Goal: Transaction & Acquisition: Purchase product/service

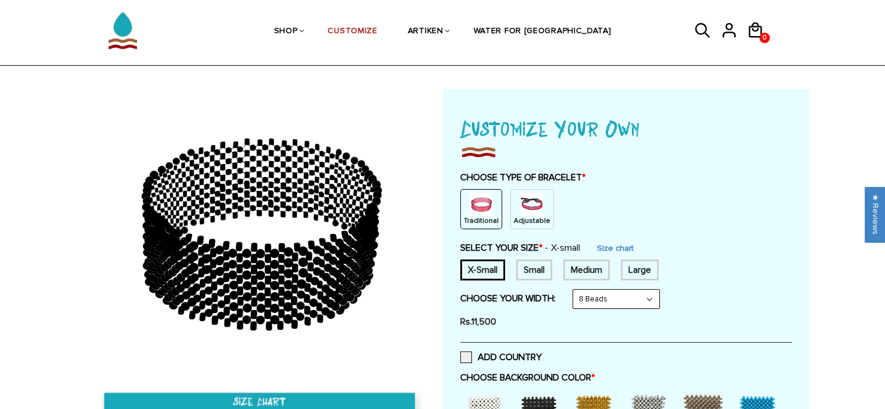
scroll to position [23, 0]
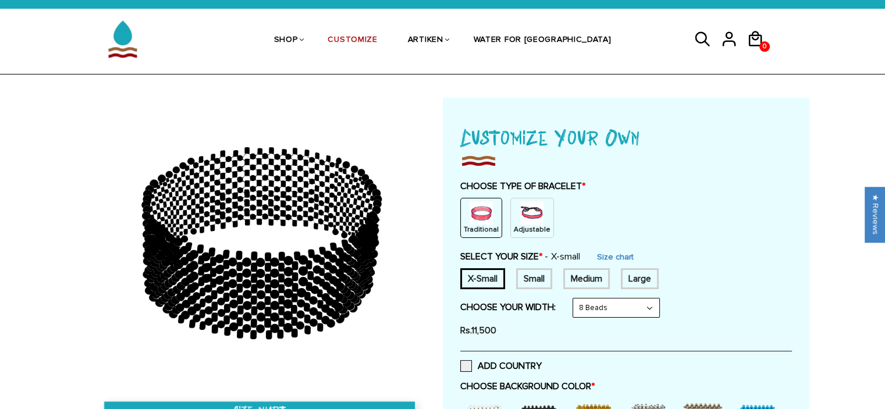
click at [530, 220] on img at bounding box center [531, 212] width 23 height 23
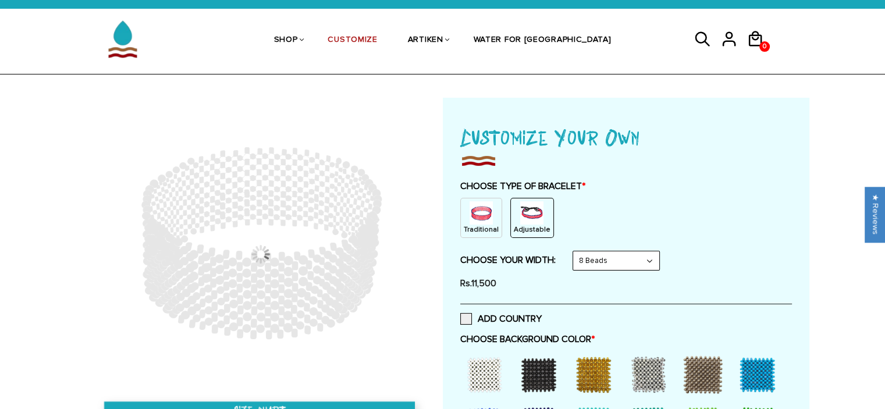
click at [475, 217] on img at bounding box center [480, 212] width 23 height 23
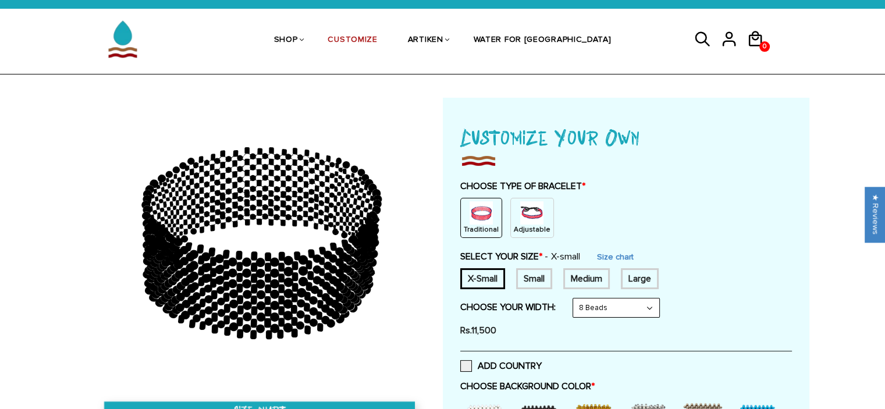
click at [520, 218] on img at bounding box center [531, 212] width 23 height 23
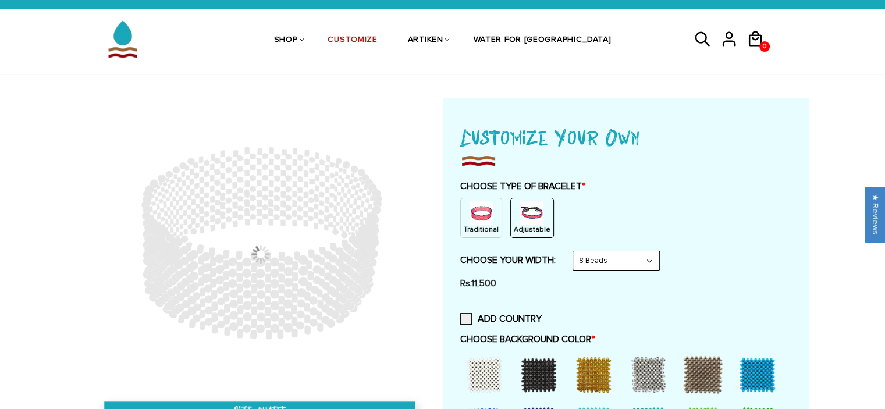
click at [475, 225] on p "Traditional" at bounding box center [481, 230] width 35 height 10
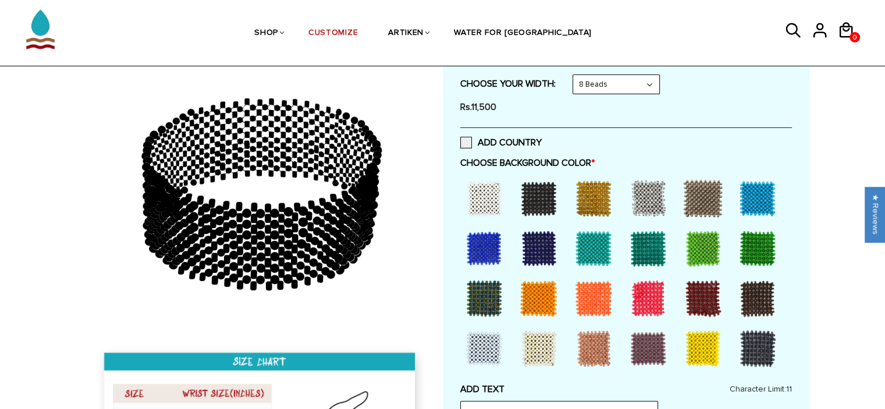
scroll to position [247, 0]
click at [540, 201] on div at bounding box center [538, 198] width 47 height 47
click at [595, 204] on div at bounding box center [593, 198] width 47 height 47
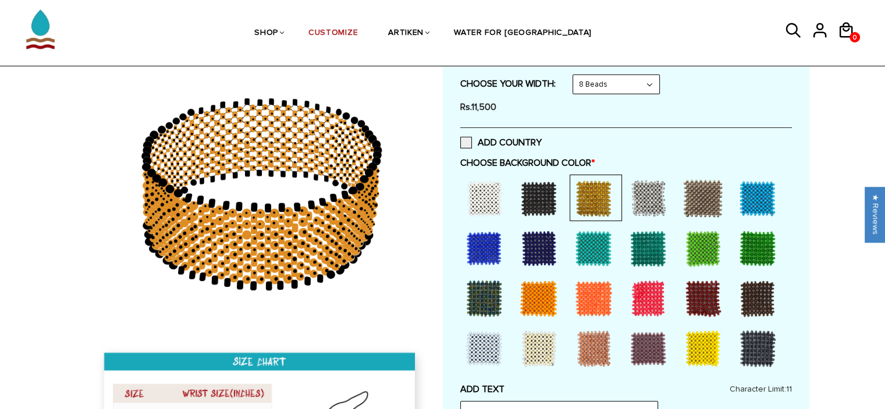
click at [643, 205] on div at bounding box center [648, 198] width 47 height 47
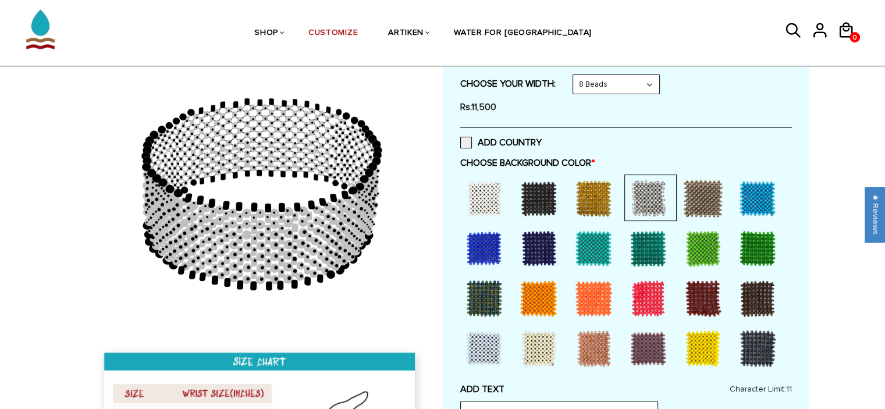
click at [702, 202] on div at bounding box center [702, 198] width 47 height 47
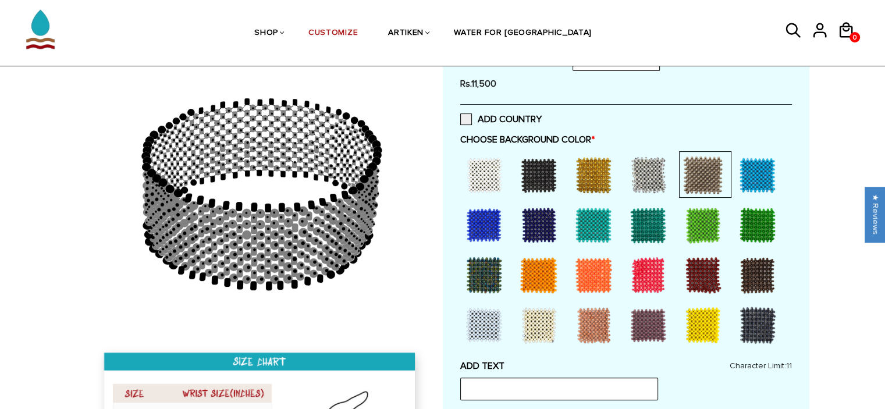
scroll to position [277, 0]
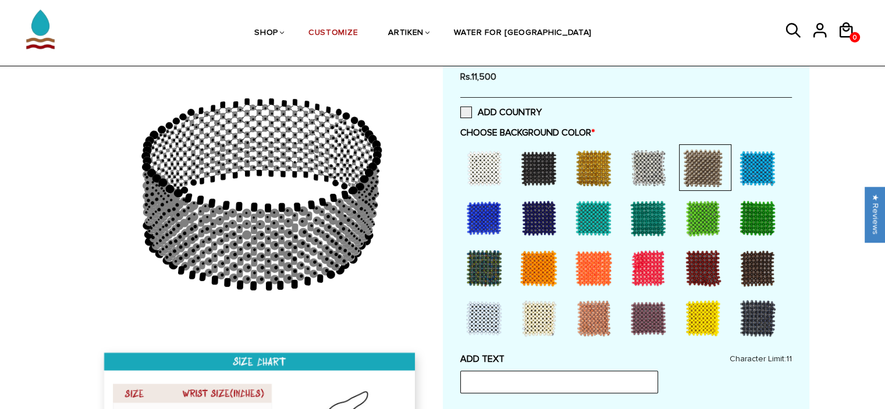
click at [532, 216] on div at bounding box center [538, 218] width 47 height 47
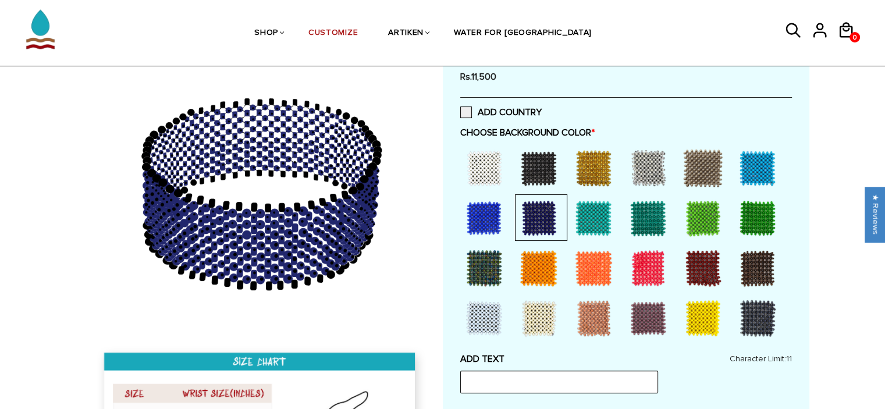
click at [537, 234] on div at bounding box center [538, 268] width 47 height 47
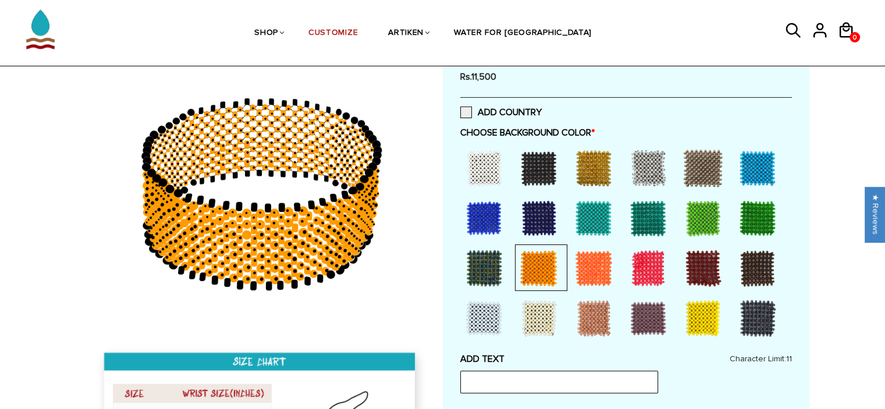
click at [483, 234] on div at bounding box center [484, 268] width 47 height 47
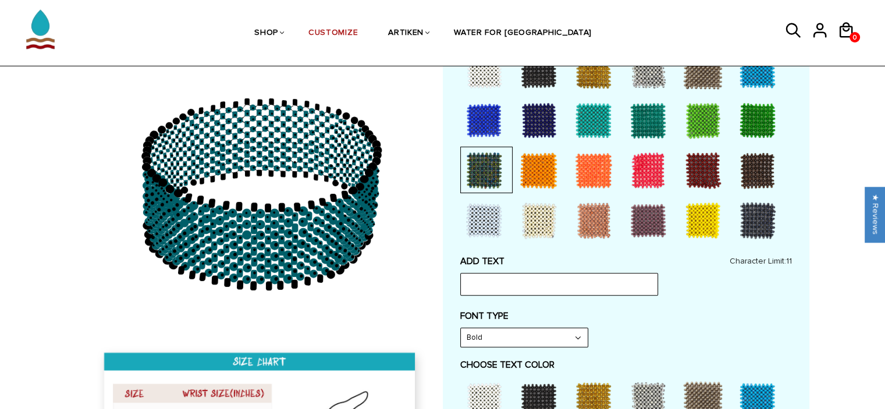
scroll to position [378, 0]
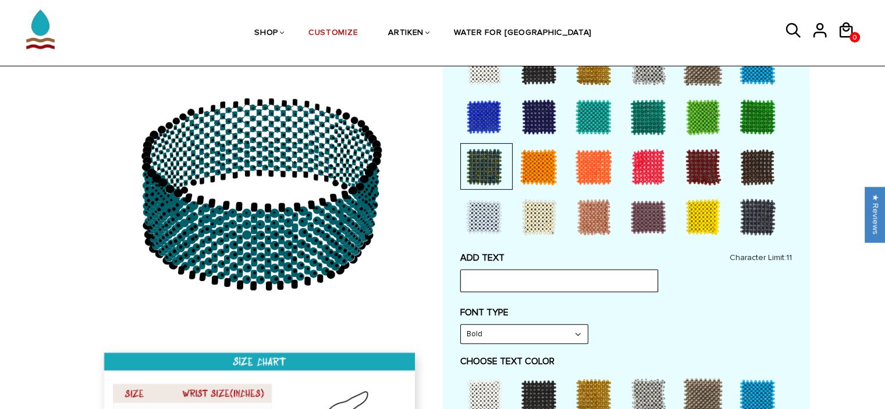
click at [512, 234] on input "text" at bounding box center [559, 280] width 198 height 22
type input "hashir"
click at [592, 234] on div "FONT TYPE Bold Bold" at bounding box center [626, 325] width 332 height 37
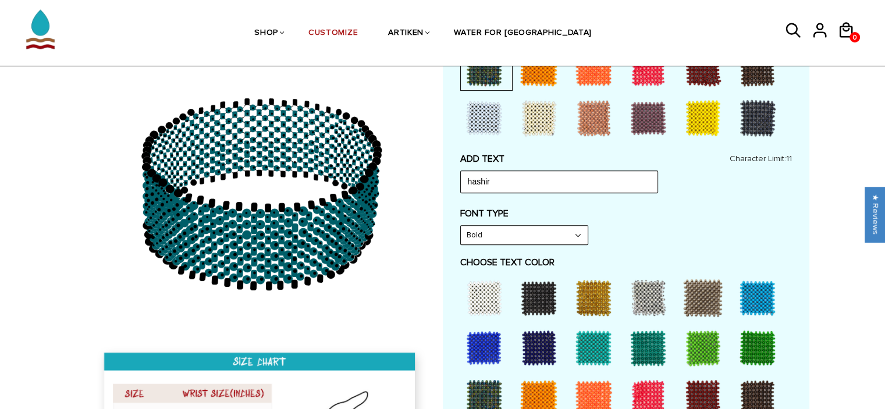
scroll to position [478, 0]
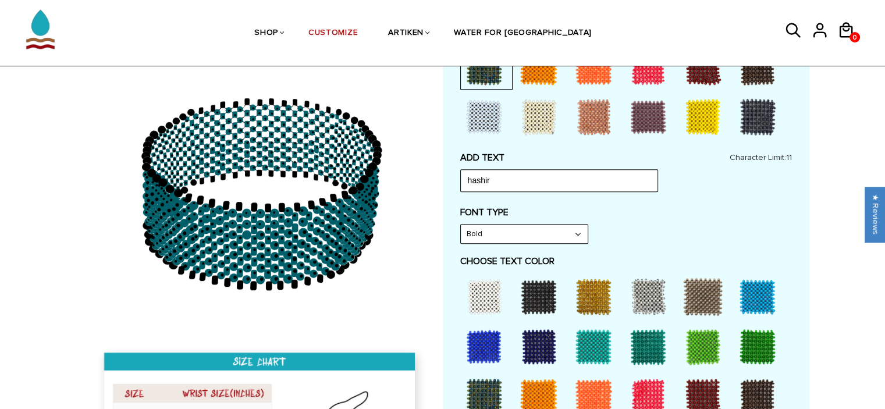
click at [481, 234] on div at bounding box center [484, 296] width 47 height 47
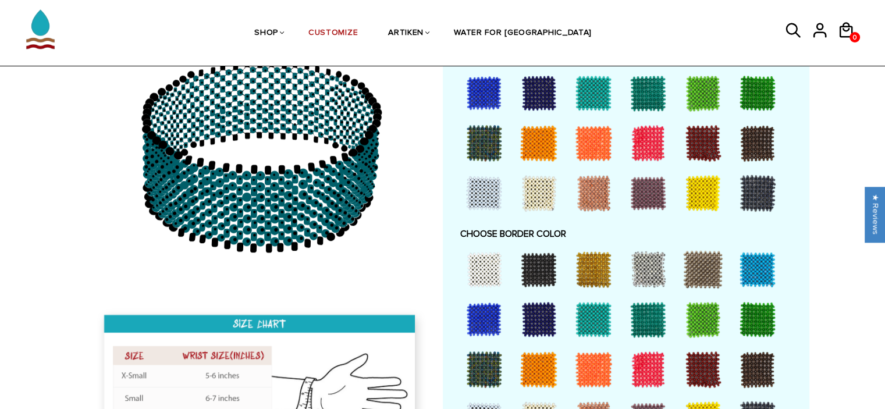
scroll to position [733, 0]
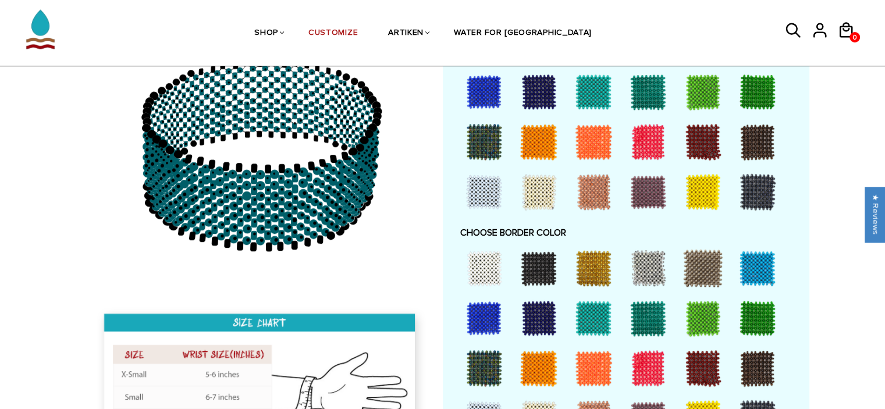
click at [594, 234] on div at bounding box center [593, 268] width 47 height 47
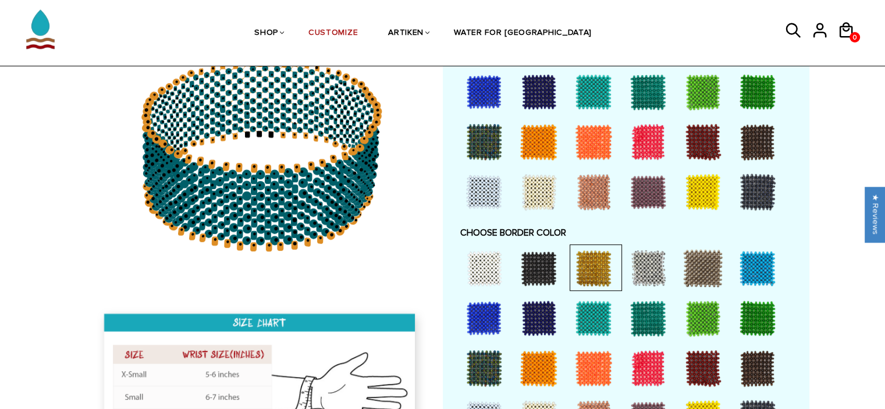
click at [647, 234] on div at bounding box center [648, 268] width 47 height 47
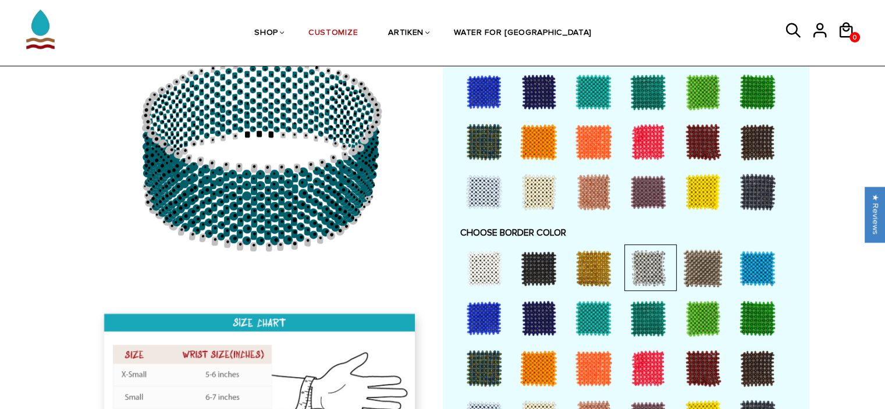
click at [699, 234] on div at bounding box center [702, 268] width 47 height 47
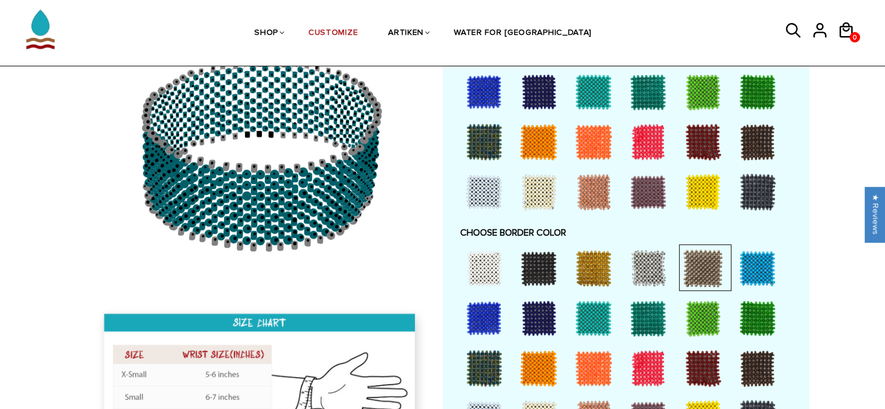
click at [585, 234] on div at bounding box center [593, 318] width 47 height 47
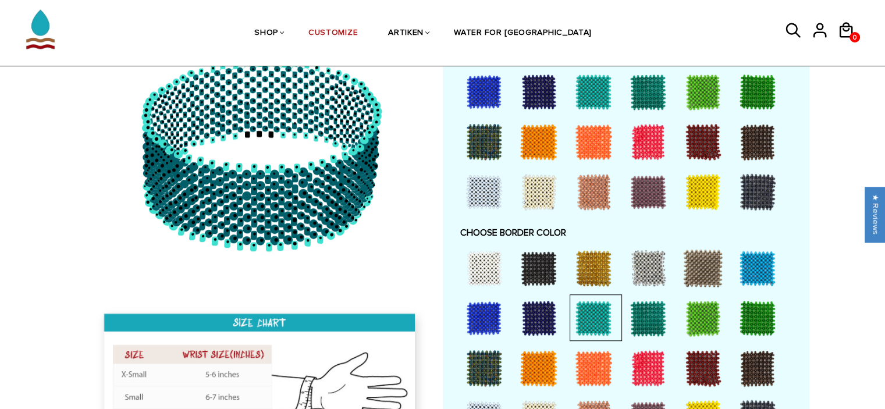
click at [529, 234] on div at bounding box center [538, 318] width 47 height 47
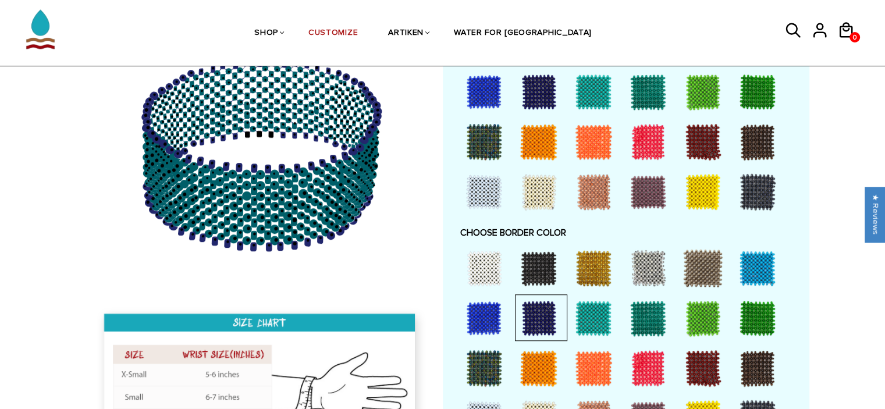
click at [489, 234] on div at bounding box center [484, 318] width 47 height 47
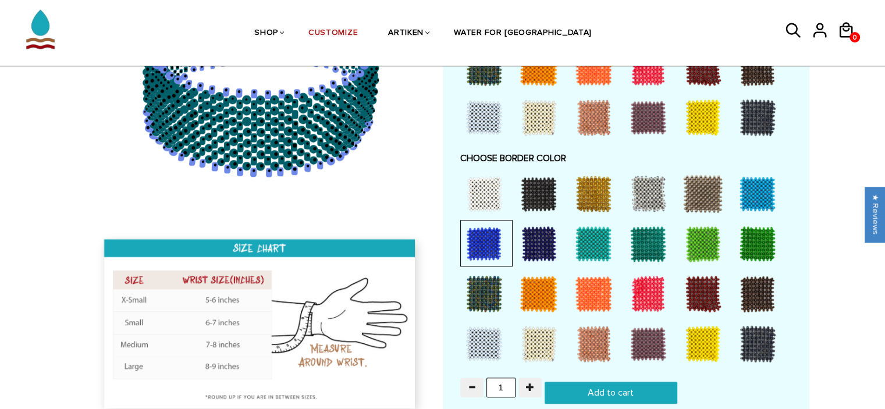
scroll to position [807, 0]
click at [540, 234] on div at bounding box center [538, 293] width 47 height 47
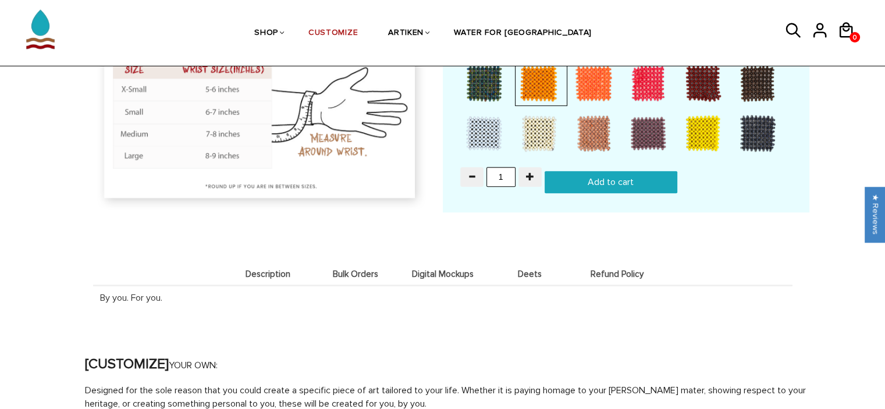
scroll to position [1014, 0]
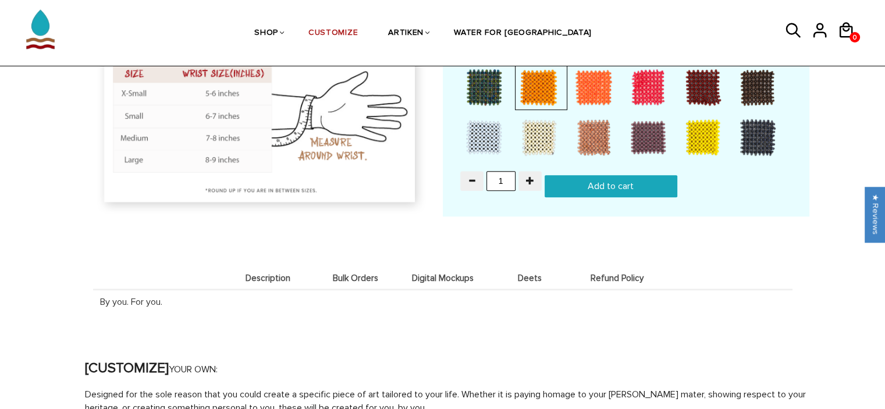
click at [263, 234] on span "Description" at bounding box center [267, 278] width 81 height 10
click at [348, 234] on span "Bulk Orders" at bounding box center [355, 278] width 81 height 10
click at [446, 234] on span "Digital Mockups" at bounding box center [442, 278] width 81 height 10
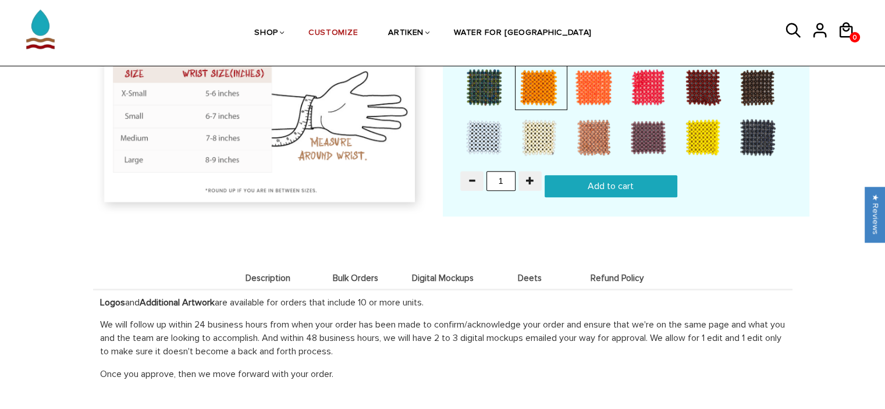
click at [540, 234] on span "Deets" at bounding box center [529, 278] width 81 height 10
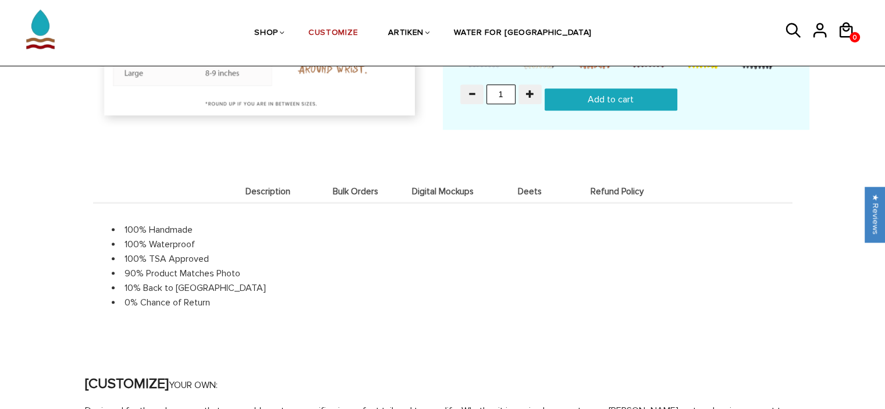
scroll to position [1109, 0]
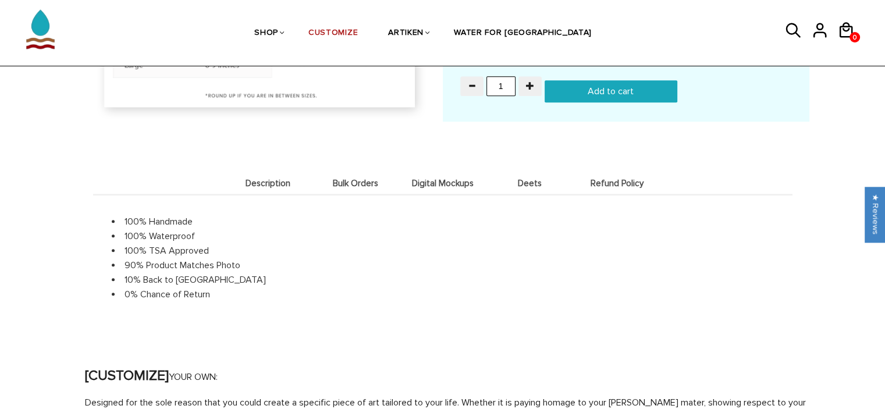
click at [612, 179] on span "Refund Policy" at bounding box center [616, 184] width 81 height 10
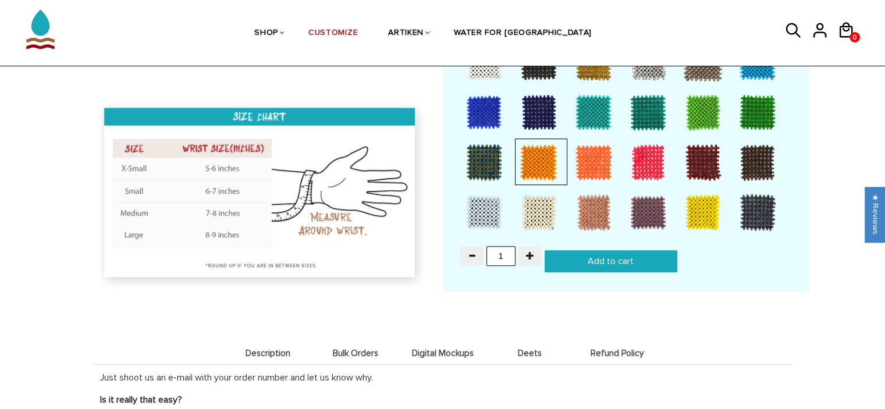
scroll to position [940, 0]
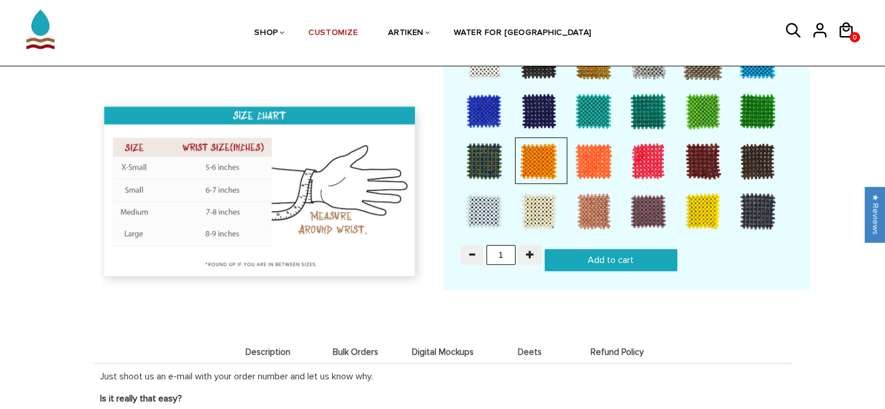
click at [591, 234] on input "Add to cart" at bounding box center [610, 260] width 133 height 22
click at [599, 234] on input "Add to cart" at bounding box center [610, 260] width 133 height 22
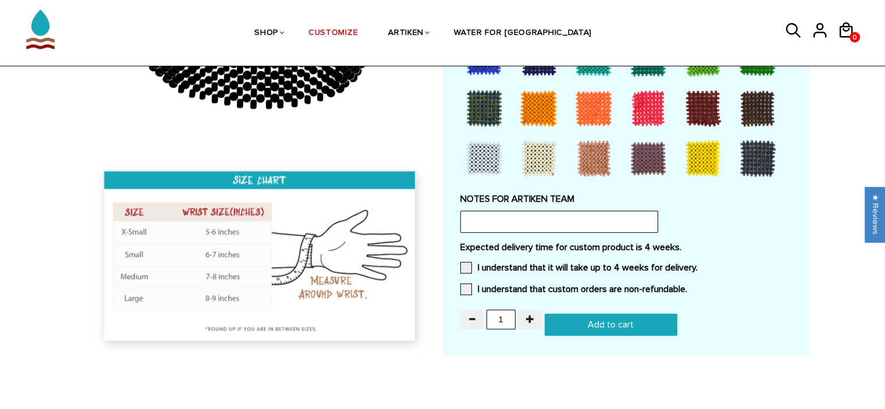
scroll to position [940, 0]
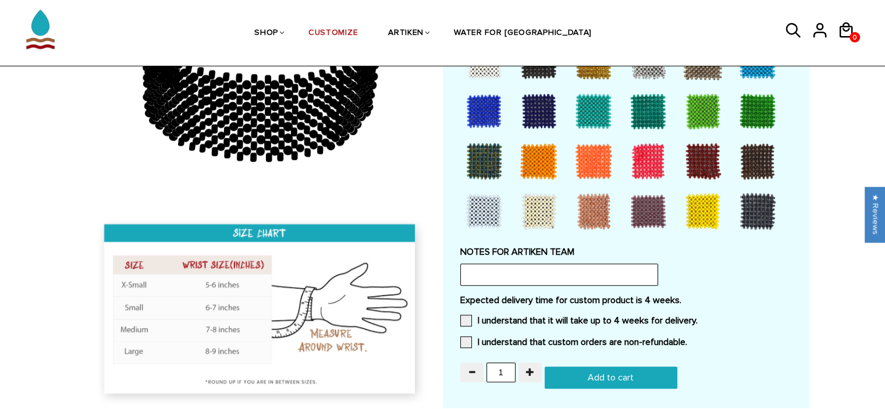
click at [651, 158] on div at bounding box center [648, 161] width 47 height 47
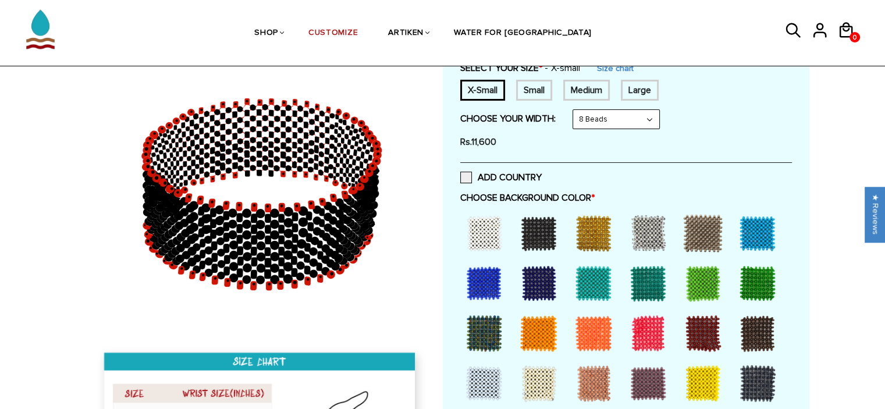
scroll to position [191, 0]
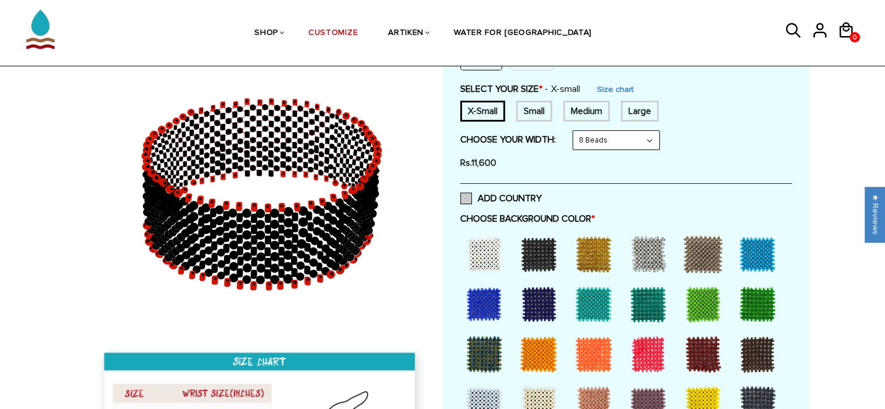
click at [465, 197] on span at bounding box center [466, 199] width 12 height 12
click at [542, 195] on input "ADD COUNTRY" at bounding box center [542, 195] width 0 height 0
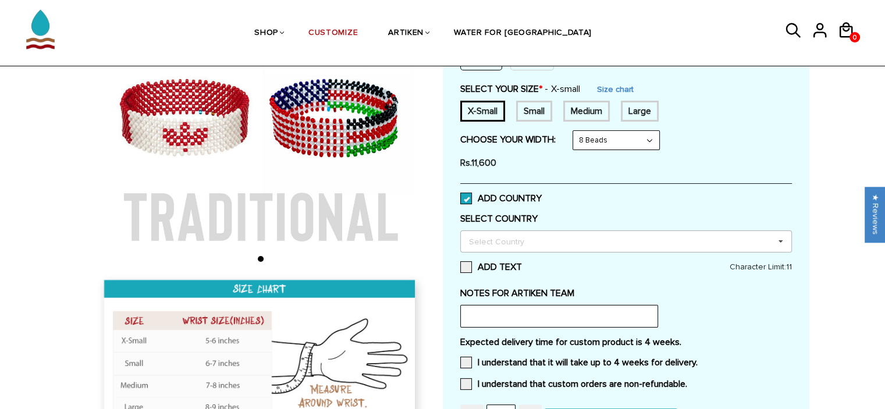
click at [505, 240] on div "Select Country" at bounding box center [503, 241] width 75 height 13
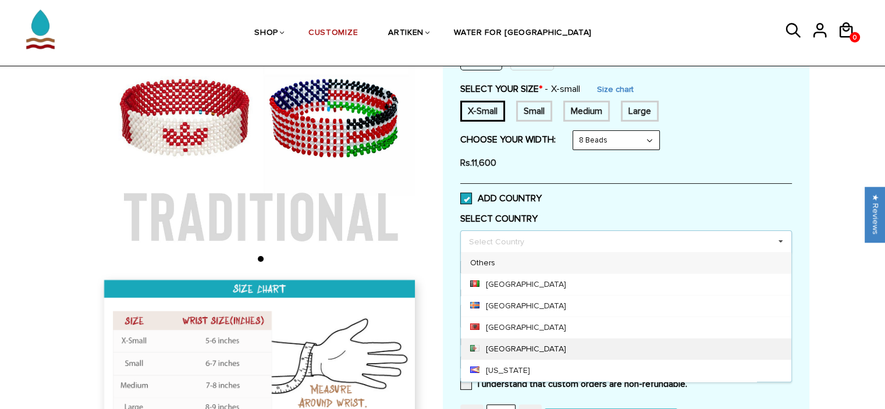
click at [496, 347] on div "Algeria" at bounding box center [626, 349] width 330 height 22
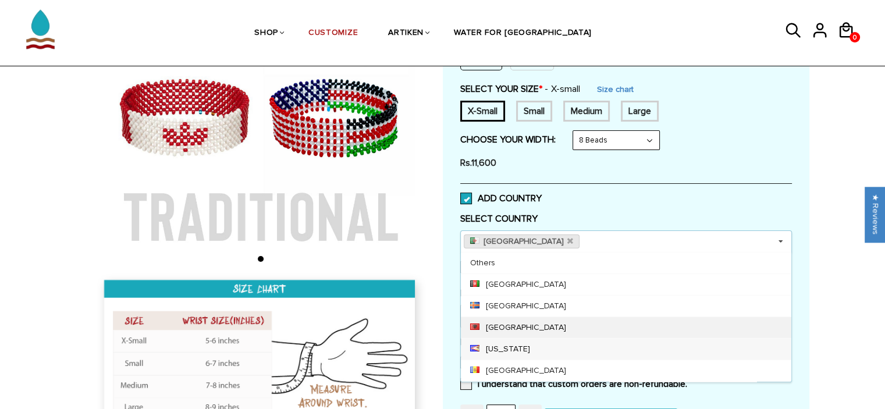
click at [498, 321] on div "Albania" at bounding box center [626, 327] width 330 height 22
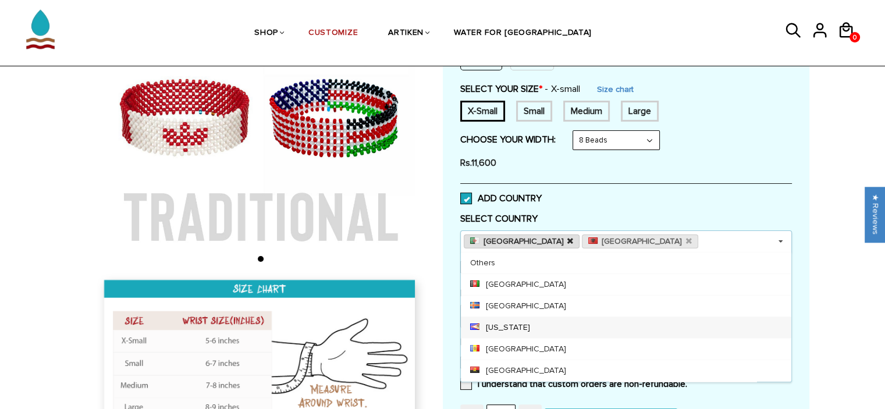
click at [567, 237] on icon at bounding box center [570, 241] width 6 height 8
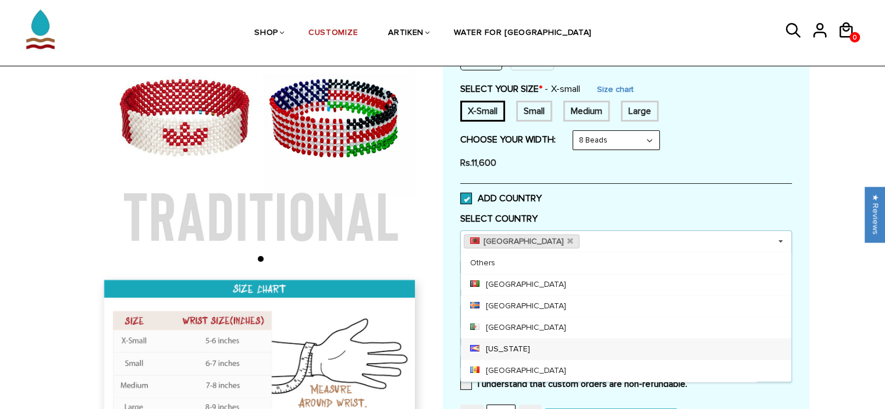
click at [567, 237] on icon at bounding box center [570, 241] width 6 height 8
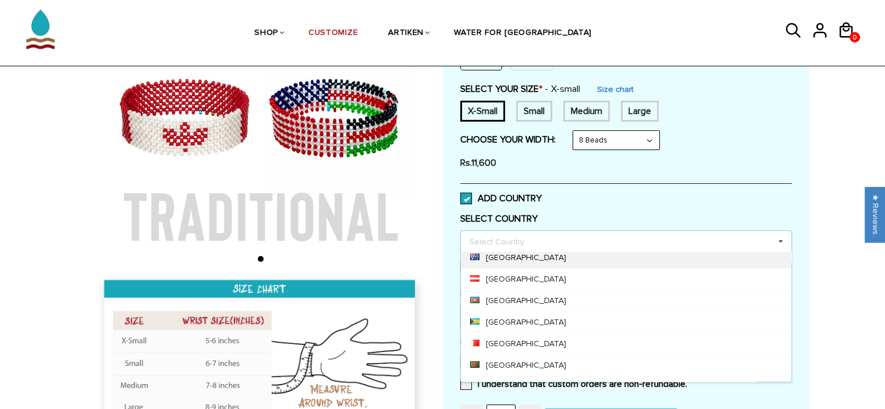
click at [501, 256] on div "[GEOGRAPHIC_DATA]" at bounding box center [626, 258] width 330 height 22
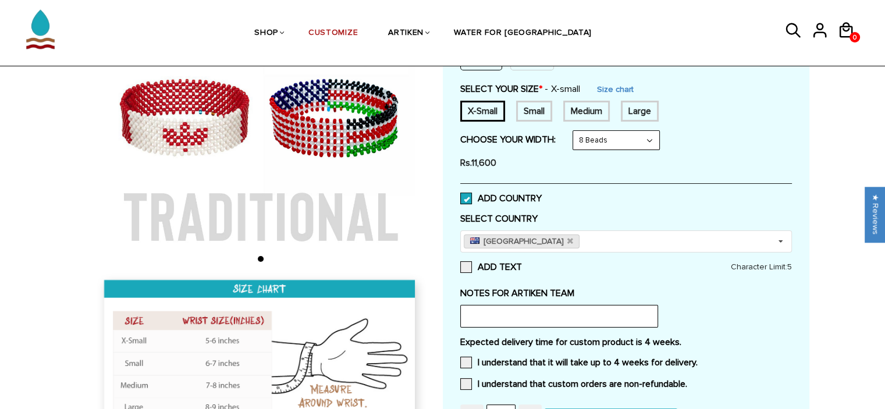
click at [567, 215] on label "SELECT COUNTRY" at bounding box center [626, 219] width 332 height 12
click at [465, 265] on span at bounding box center [466, 267] width 12 height 12
click at [522, 264] on input "ADD TEXT" at bounding box center [522, 264] width 0 height 0
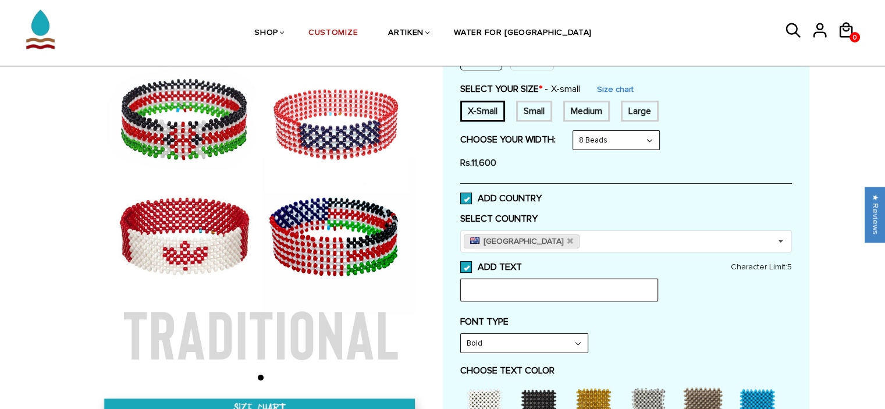
click at [483, 286] on input "text" at bounding box center [559, 290] width 198 height 22
click at [468, 269] on span at bounding box center [466, 267] width 12 height 12
click at [522, 264] on input "ADD TEXT" at bounding box center [522, 264] width 0 height 0
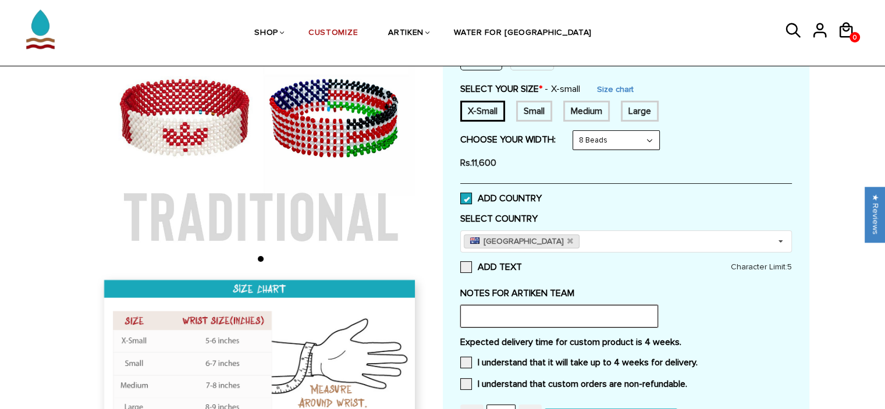
click at [476, 316] on input "text" at bounding box center [559, 316] width 198 height 22
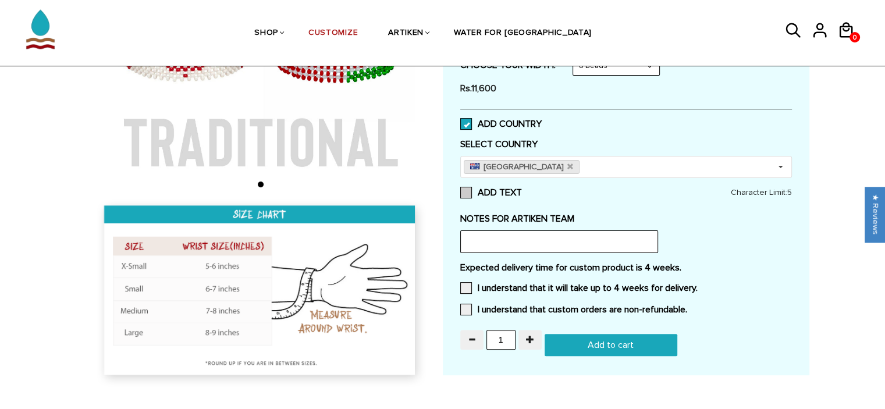
click at [468, 194] on span at bounding box center [466, 193] width 12 height 12
click at [0, 0] on input "ADD TEXT" at bounding box center [0, 0] width 0 height 0
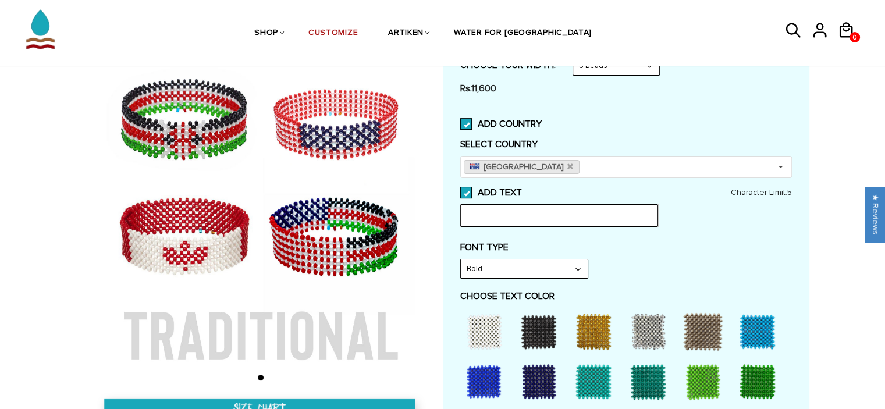
click at [501, 219] on input "text" at bounding box center [559, 215] width 198 height 22
click at [468, 193] on span at bounding box center [466, 193] width 12 height 12
click at [522, 189] on input "ADD TEXT" at bounding box center [522, 189] width 0 height 0
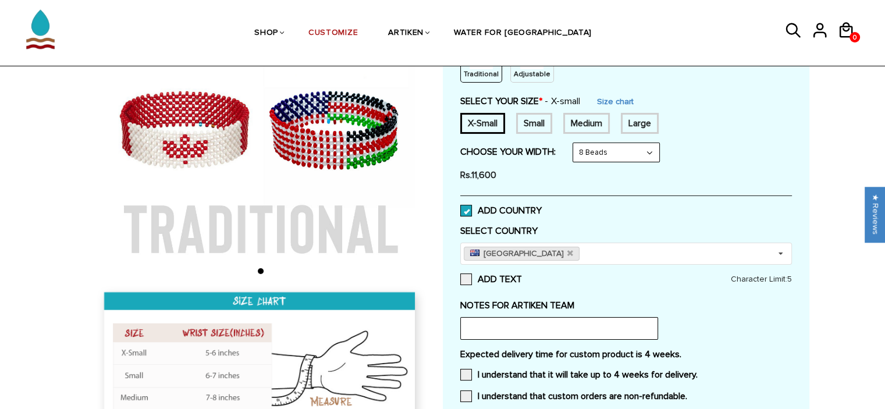
scroll to position [175, 0]
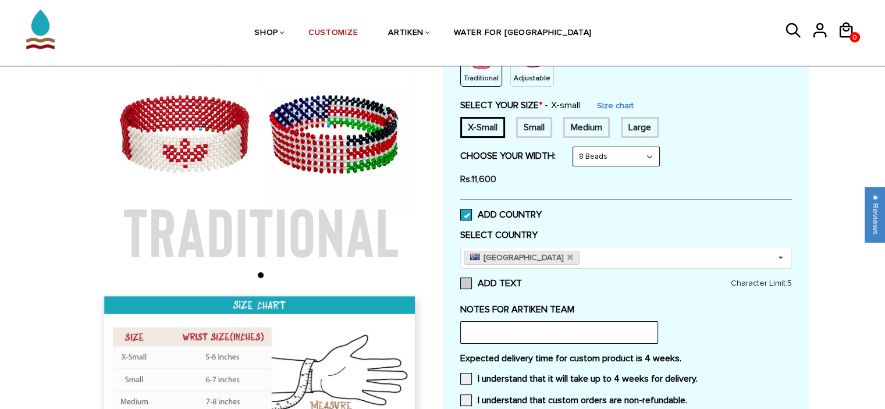
click at [469, 287] on span at bounding box center [466, 283] width 12 height 12
click at [0, 0] on input "ADD TEXT" at bounding box center [0, 0] width 0 height 0
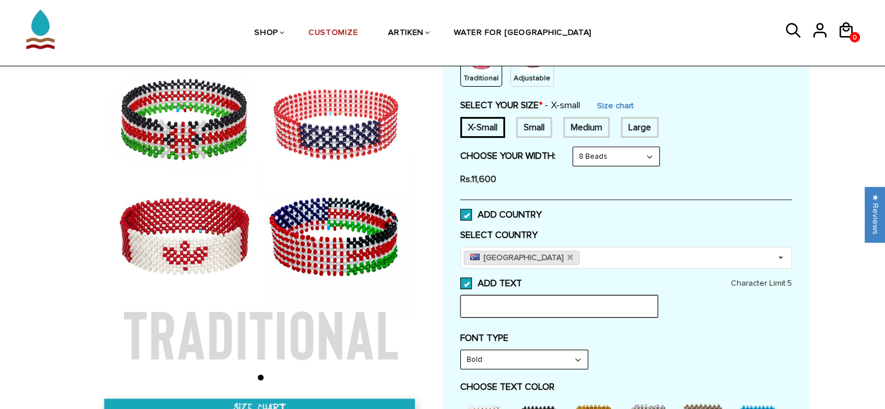
click at [491, 310] on input "text" at bounding box center [559, 306] width 198 height 22
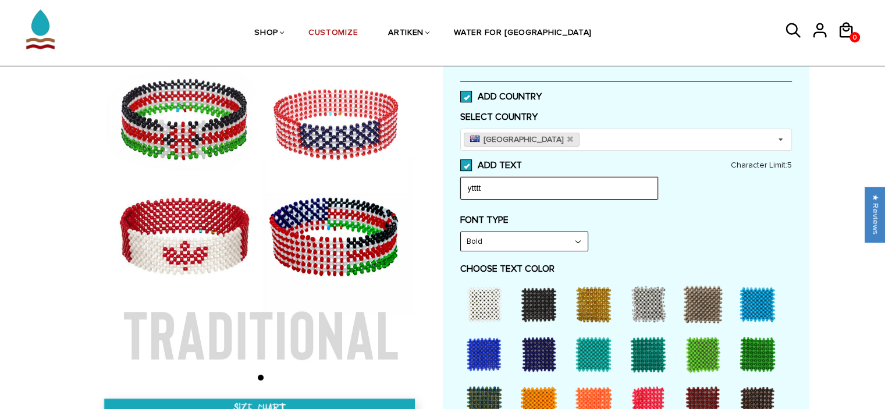
scroll to position [293, 0]
type input "ytttt"
click at [486, 302] on div at bounding box center [484, 303] width 47 height 47
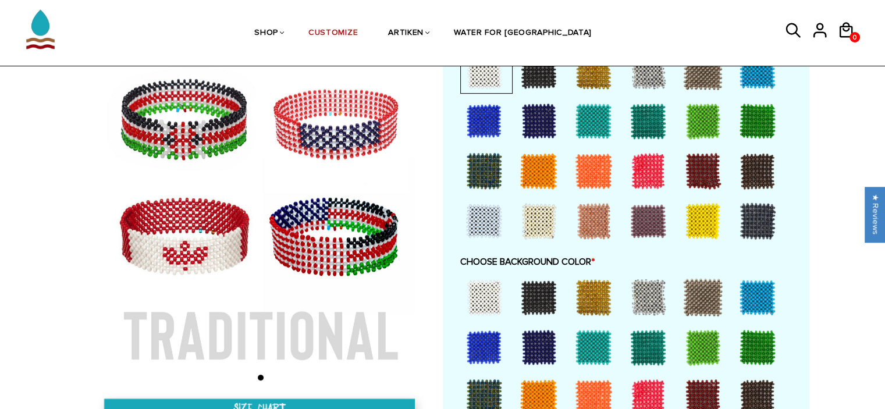
scroll to position [530, 0]
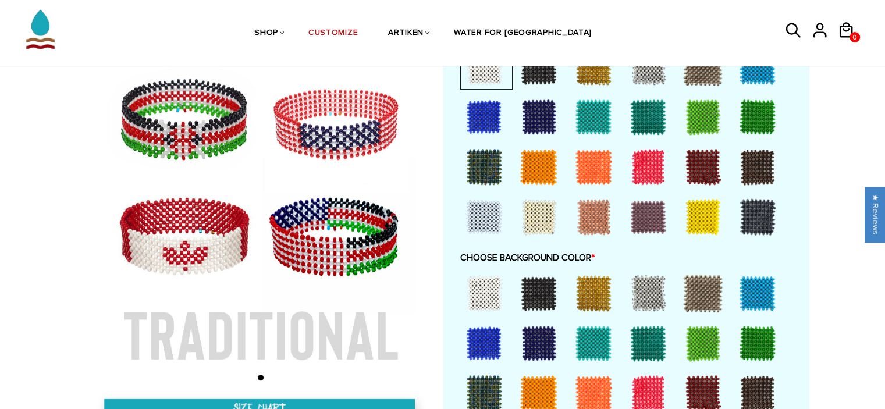
click at [642, 289] on div at bounding box center [648, 293] width 47 height 47
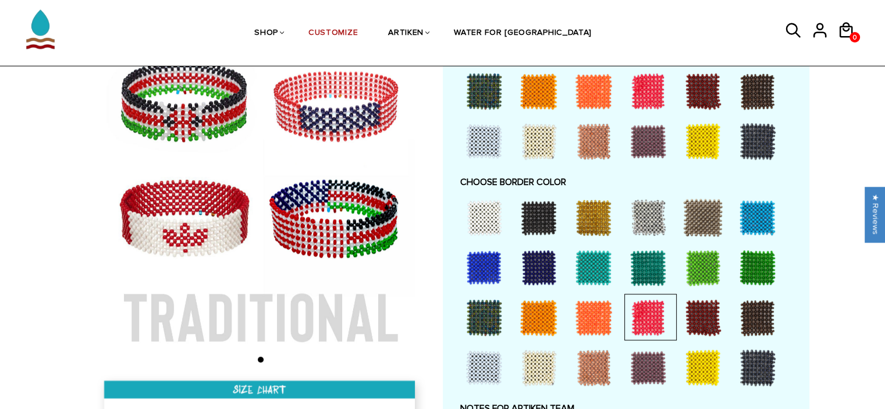
scroll to position [837, 0]
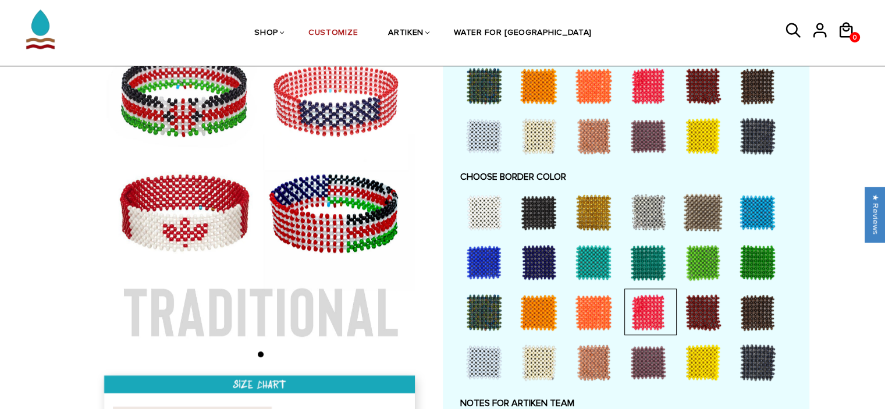
click at [539, 262] on div at bounding box center [538, 262] width 47 height 47
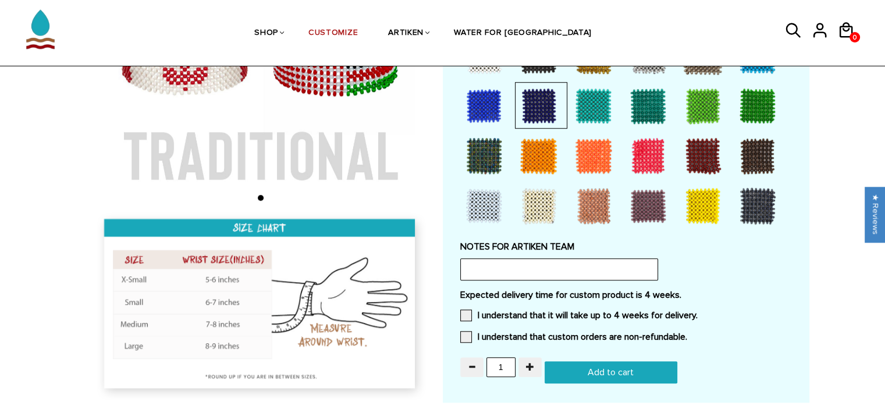
scroll to position [995, 0]
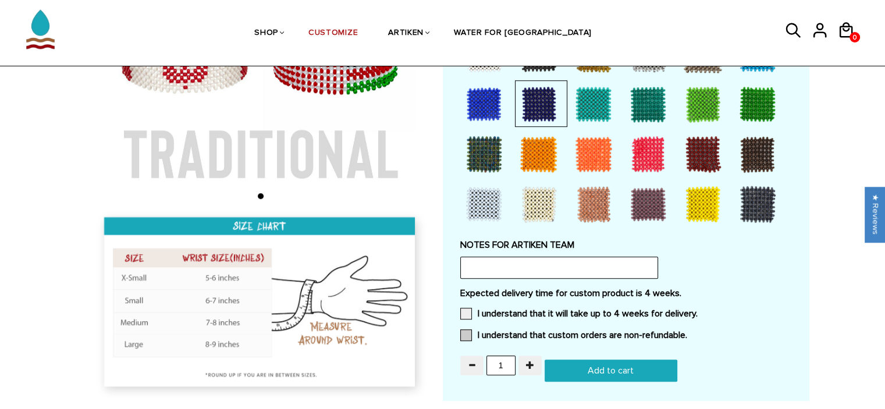
click at [465, 329] on span at bounding box center [466, 335] width 12 height 12
click at [687, 332] on input "I understand that custom orders are non-refundable." at bounding box center [687, 332] width 0 height 0
click at [465, 314] on span at bounding box center [466, 314] width 12 height 12
click at [697, 310] on input "I understand that it will take up to 4 weeks for delivery." at bounding box center [697, 310] width 0 height 0
click at [571, 366] on input "Add to cart" at bounding box center [610, 370] width 133 height 22
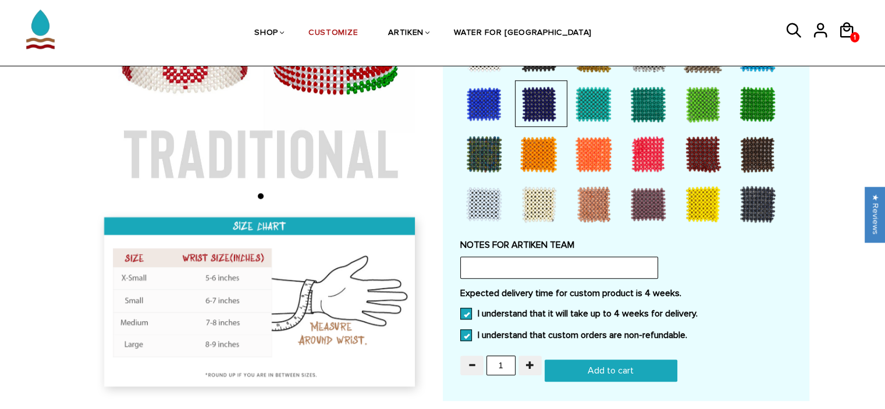
click at [571, 366] on input "Add to cart" at bounding box center [610, 370] width 133 height 22
type input "Adding.."
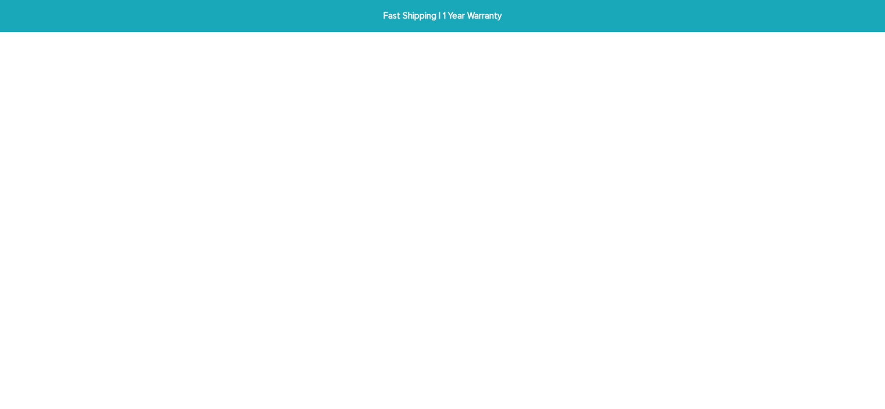
scroll to position [1092, 0]
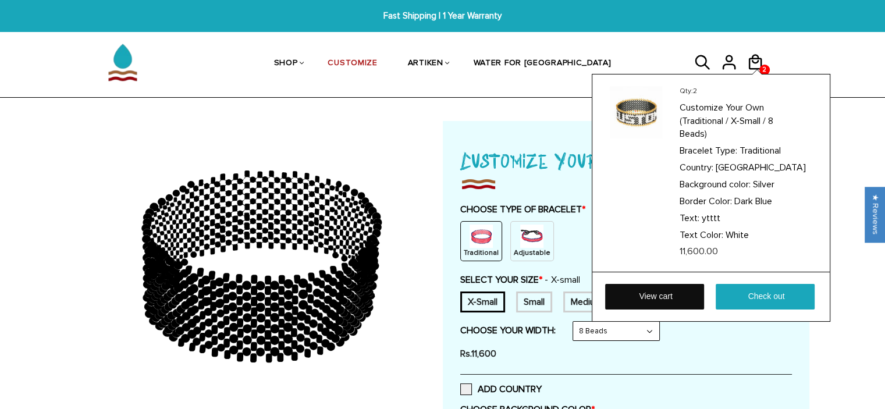
click at [649, 303] on link "View cart" at bounding box center [654, 297] width 99 height 26
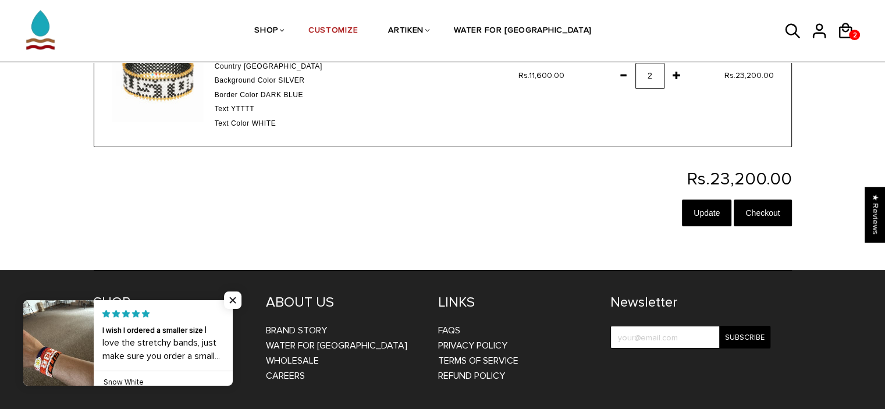
scroll to position [149, 0]
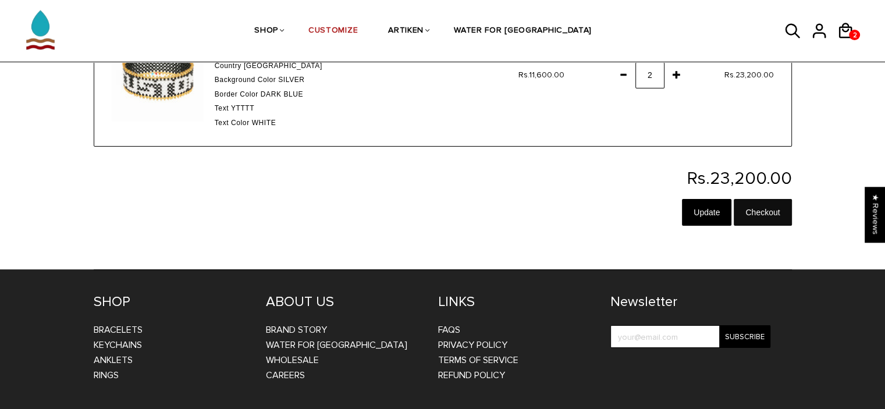
click at [768, 210] on input "Checkout" at bounding box center [763, 212] width 58 height 27
